Goal: Information Seeking & Learning: Learn about a topic

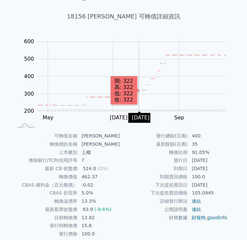
scroll to position [51, 0]
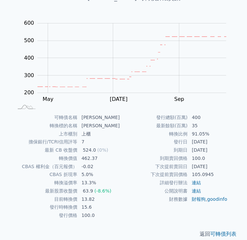
drag, startPoint x: 193, startPoint y: 117, endPoint x: 199, endPoint y: 117, distance: 6.6
click at [199, 117] on td "400" at bounding box center [211, 117] width 46 height 8
click at [197, 125] on td "35" at bounding box center [211, 126] width 46 height 8
drag, startPoint x: 198, startPoint y: 125, endPoint x: 193, endPoint y: 124, distance: 5.8
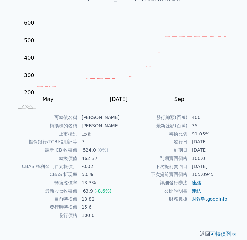
click at [193, 124] on td "35" at bounding box center [211, 126] width 46 height 8
click at [60, 155] on td "轉換價值" at bounding box center [45, 158] width 65 height 8
click at [57, 179] on td "轉換溢價率" at bounding box center [45, 183] width 65 height 8
click at [55, 187] on td "最新股票收盤價" at bounding box center [45, 191] width 65 height 8
click at [58, 196] on tbody "可轉債名稱 富喬六 轉換標的名稱 富喬 上市櫃別 上櫃 擔保銀行/TCRI信用評等 7 最新 CB 收盤價 524.0 (0%) 轉換價值 462.37 CB…" at bounding box center [68, 166] width 111 height 106
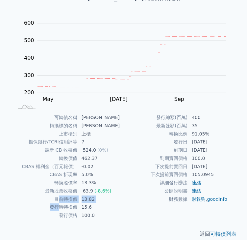
click at [59, 203] on td "發行時轉換價" at bounding box center [45, 207] width 65 height 8
drag, startPoint x: 61, startPoint y: 205, endPoint x: 70, endPoint y: 206, distance: 9.7
click at [76, 211] on td "發行價格" at bounding box center [45, 215] width 65 height 8
click at [78, 211] on td "100.0" at bounding box center [101, 215] width 46 height 8
click at [174, 164] on td "下次提前賣回日" at bounding box center [156, 166] width 65 height 8
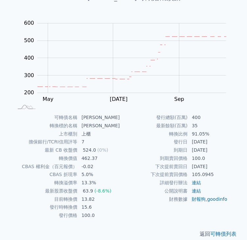
click at [173, 170] on td "下次提前賣回價格" at bounding box center [156, 174] width 65 height 8
click at [173, 179] on td "詳細發行辦法" at bounding box center [156, 183] width 65 height 8
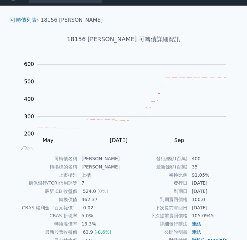
scroll to position [0, 0]
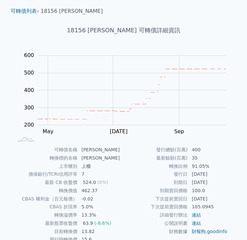
scroll to position [51, 0]
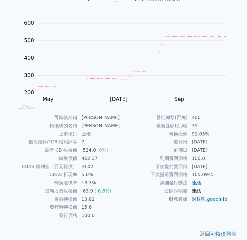
click at [196, 188] on link "連結" at bounding box center [196, 190] width 9 height 5
click at [194, 180] on link "連結" at bounding box center [196, 182] width 9 height 5
